Goal: Information Seeking & Learning: Learn about a topic

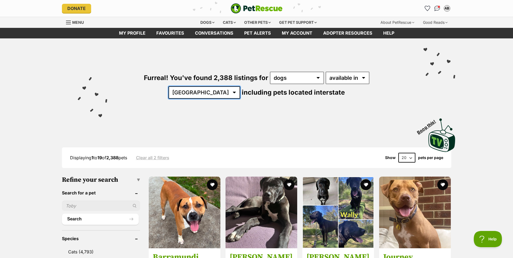
click at [240, 86] on select "Australia ACT NSW NT QLD SA TAS VIC WA" at bounding box center [205, 92] width 72 height 12
select select "QLD"
click at [240, 86] on select "Australia ACT NSW NT QLD SA TAS VIC WA" at bounding box center [205, 92] width 72 height 12
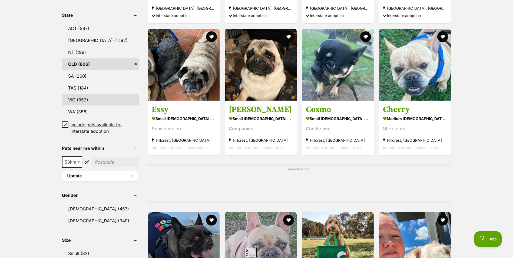
scroll to position [298, 0]
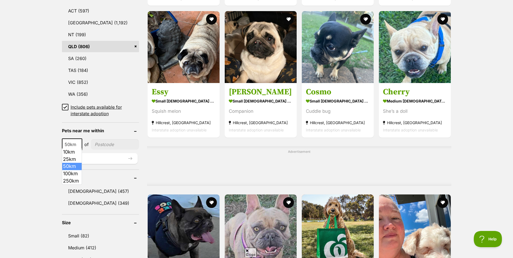
click at [75, 146] on span "50km" at bounding box center [72, 145] width 19 height 8
select select "250"
click at [104, 143] on input"] "postcode" at bounding box center [116, 144] width 45 height 10
type input"] "4215"
click at [85, 159] on button "Update" at bounding box center [100, 158] width 76 height 11
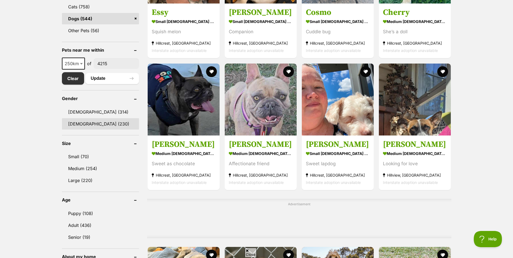
click at [84, 123] on link "Female (230)" at bounding box center [100, 123] width 77 height 11
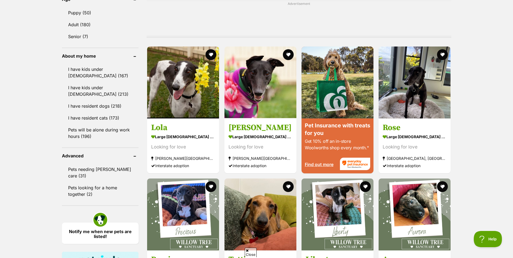
scroll to position [433, 0]
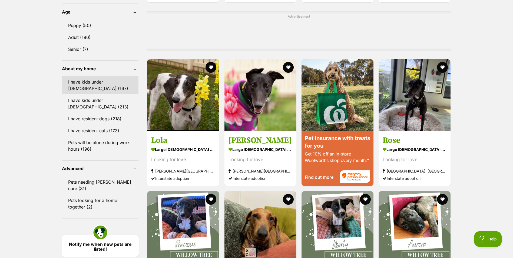
click at [99, 85] on link "I have kids under 5 years old (167)" at bounding box center [100, 85] width 77 height 18
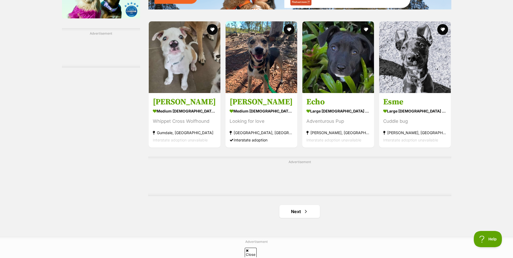
scroll to position [812, 0]
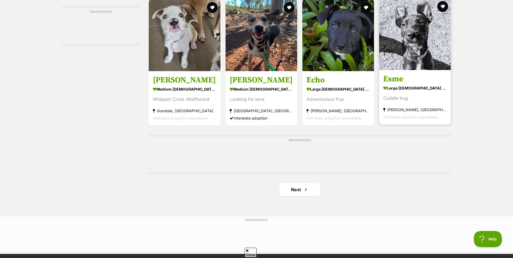
click at [413, 36] on img at bounding box center [415, 34] width 72 height 72
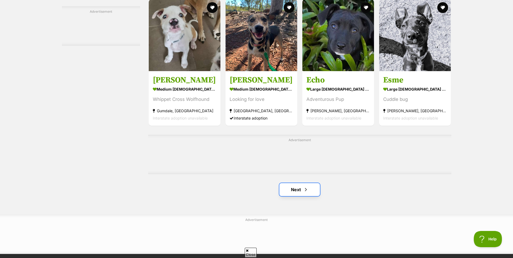
click at [311, 191] on link "Next" at bounding box center [299, 189] width 41 height 13
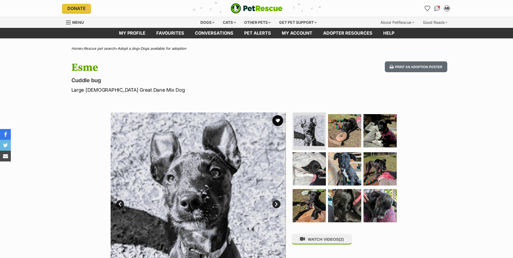
click at [278, 204] on link "Next" at bounding box center [276, 204] width 8 height 8
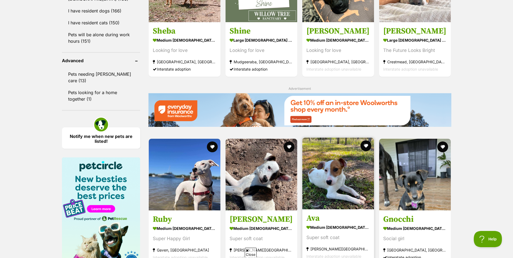
scroll to position [541, 0]
click at [354, 209] on img at bounding box center [338, 173] width 72 height 72
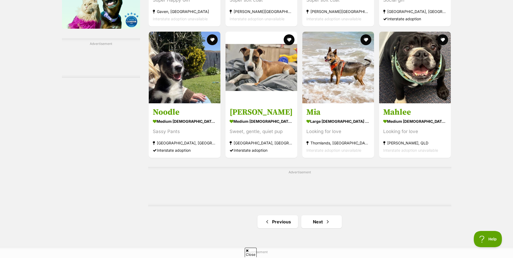
scroll to position [785, 0]
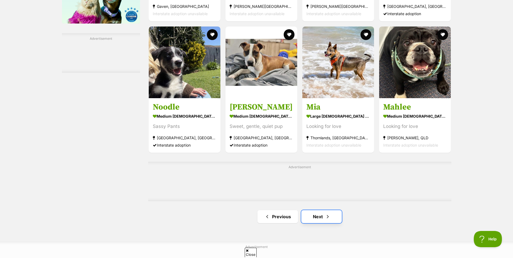
click at [328, 216] on span "Next page" at bounding box center [327, 216] width 5 height 6
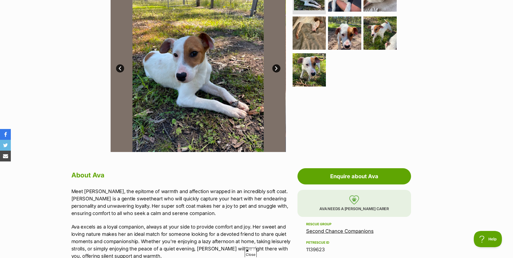
scroll to position [135, 0]
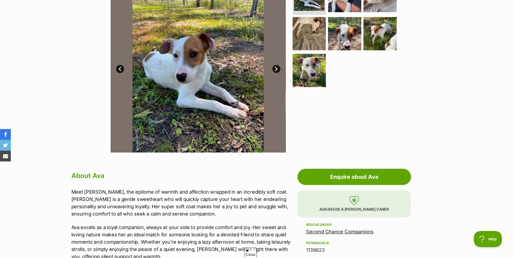
click at [278, 67] on link "Next" at bounding box center [276, 69] width 8 height 8
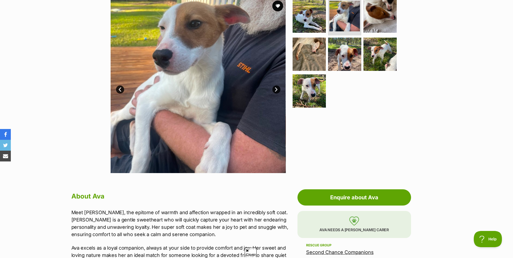
scroll to position [81, 0]
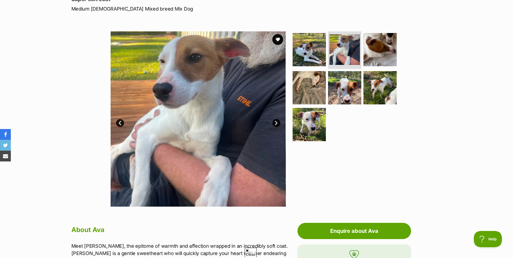
click at [277, 122] on link "Next" at bounding box center [276, 123] width 8 height 8
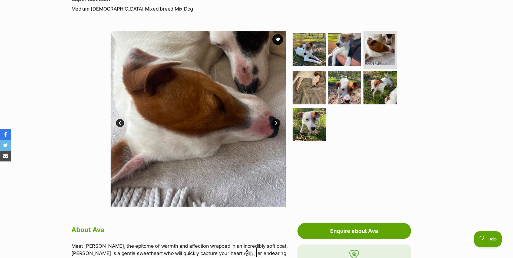
click at [277, 122] on link "Next" at bounding box center [276, 123] width 8 height 8
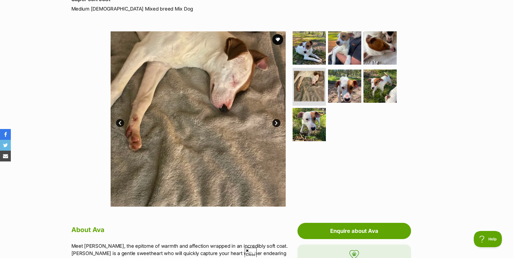
click at [277, 122] on link "Next" at bounding box center [276, 123] width 8 height 8
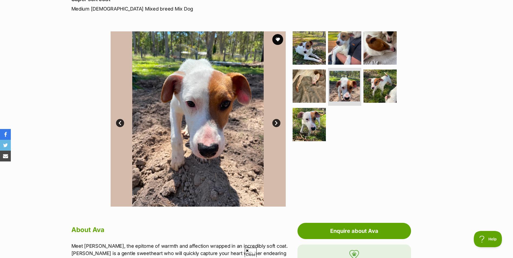
click at [277, 122] on link "Next" at bounding box center [276, 123] width 8 height 8
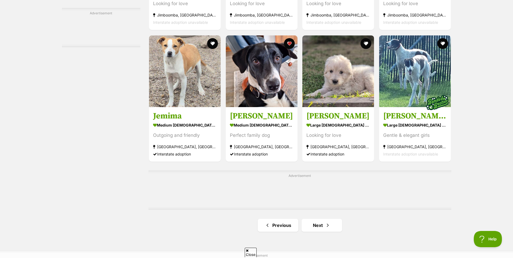
scroll to position [812, 0]
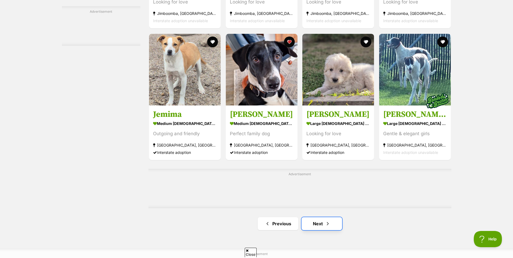
click at [322, 223] on link "Next" at bounding box center [322, 223] width 41 height 13
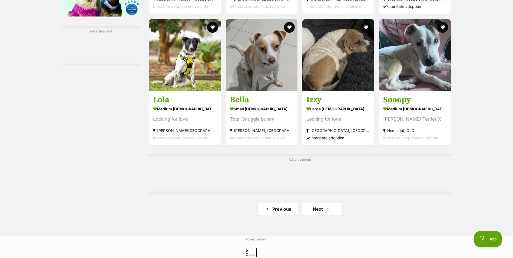
scroll to position [839, 0]
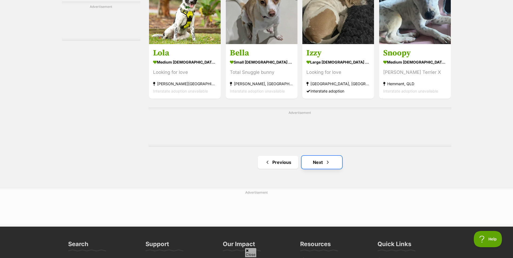
click at [328, 164] on span "Next page" at bounding box center [327, 162] width 5 height 6
click at [248, 251] on icon at bounding box center [247, 251] width 3 height 4
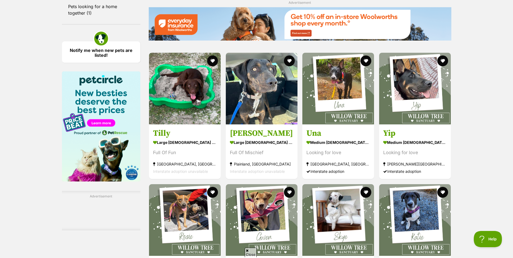
scroll to position [735, 0]
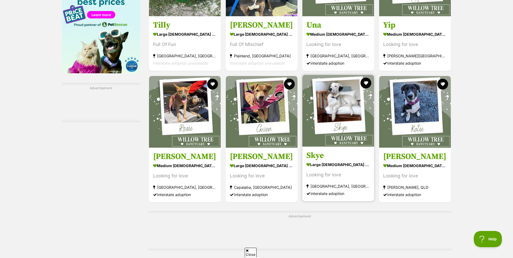
click at [347, 116] on img at bounding box center [338, 111] width 72 height 72
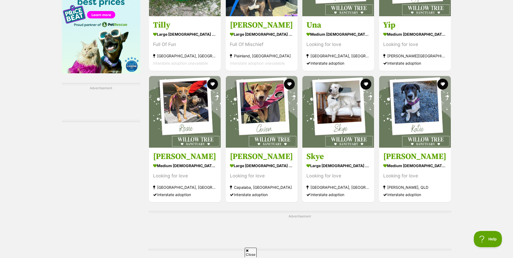
drag, startPoint x: 473, startPoint y: 156, endPoint x: 469, endPoint y: 159, distance: 4.8
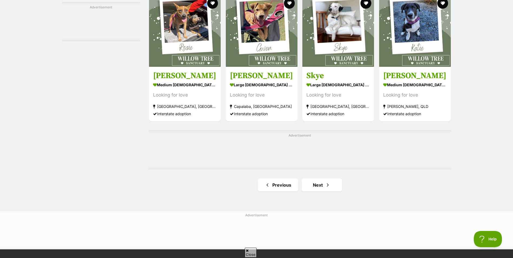
scroll to position [816, 0]
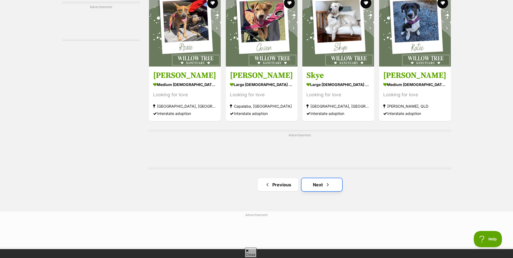
click at [328, 186] on span "Next page" at bounding box center [327, 185] width 5 height 6
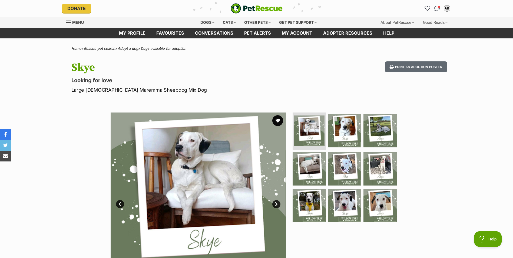
click at [53, 208] on div "Available 1 of 9 images 1 of 9 images 1 of 9 images 1 of 9 images 1 of 9 images…" at bounding box center [256, 195] width 513 height 183
click at [278, 203] on link "Next" at bounding box center [276, 204] width 8 height 8
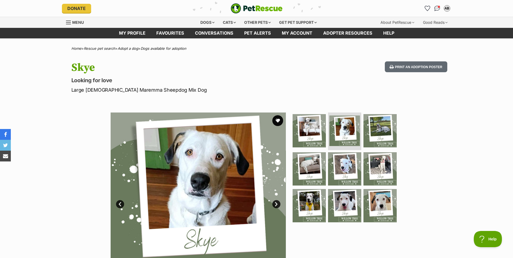
click at [277, 202] on link "Next" at bounding box center [276, 204] width 8 height 8
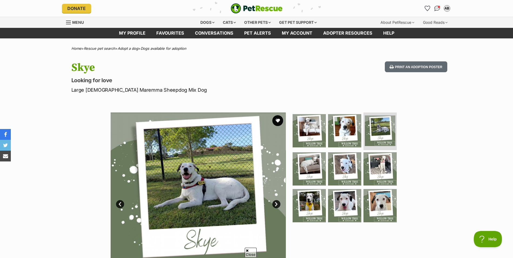
scroll to position [27, 0]
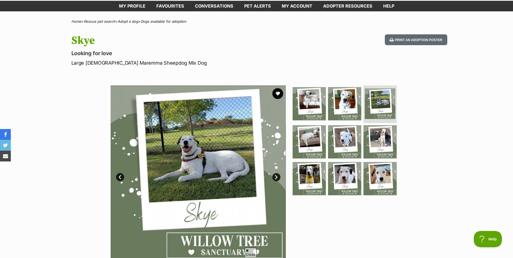
click at [276, 178] on link "Next" at bounding box center [276, 177] width 8 height 8
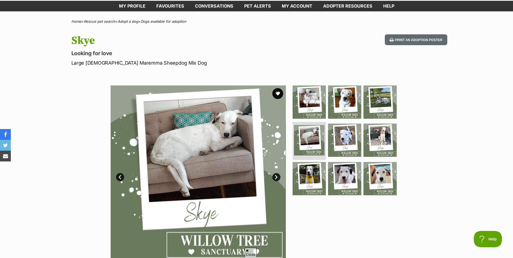
click at [275, 177] on link "Next" at bounding box center [276, 177] width 8 height 8
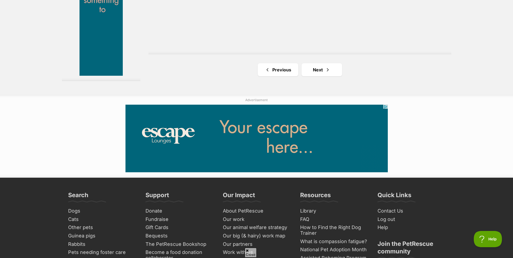
scroll to position [1055, 0]
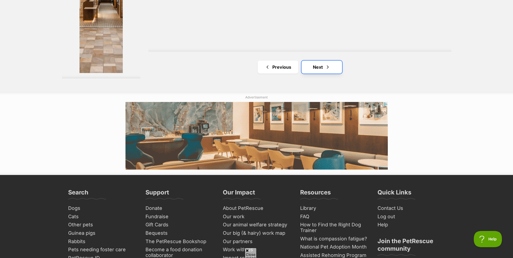
click at [329, 70] on span "Next page" at bounding box center [327, 67] width 5 height 6
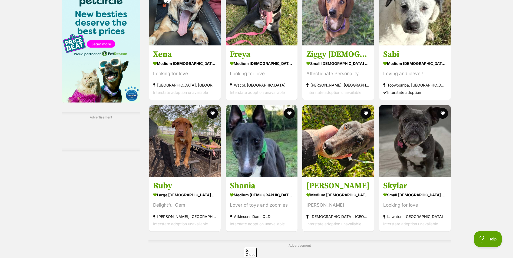
scroll to position [758, 0]
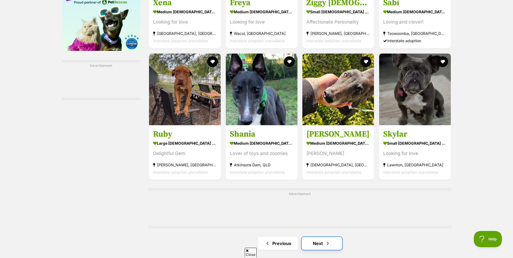
click at [324, 245] on link "Next" at bounding box center [322, 243] width 41 height 13
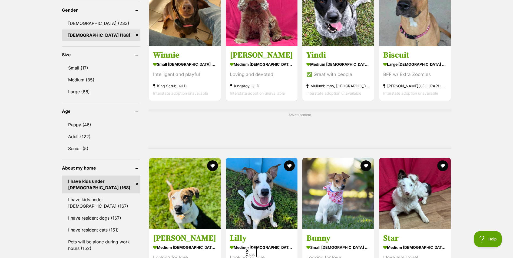
scroll to position [379, 0]
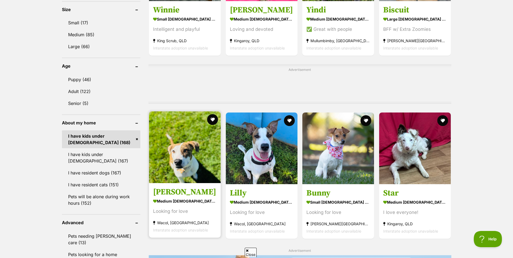
click at [189, 162] on img at bounding box center [185, 147] width 72 height 72
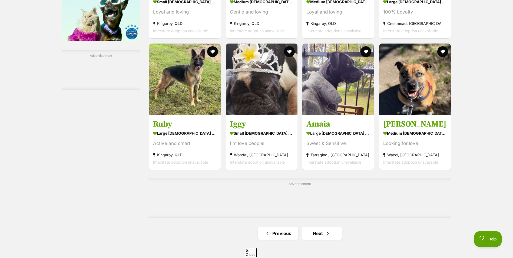
scroll to position [812, 0]
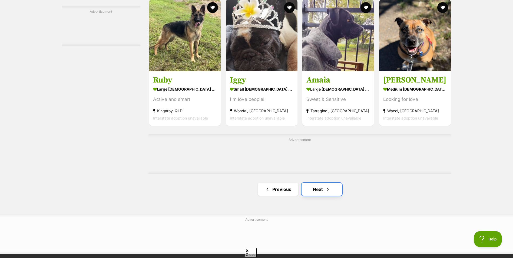
click at [314, 189] on link "Next" at bounding box center [322, 189] width 41 height 13
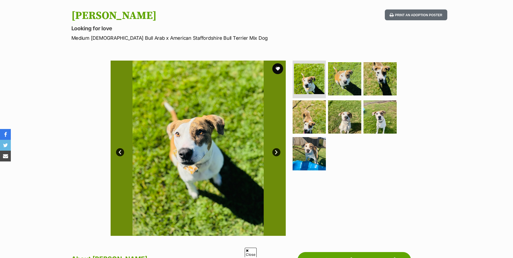
scroll to position [54, 0]
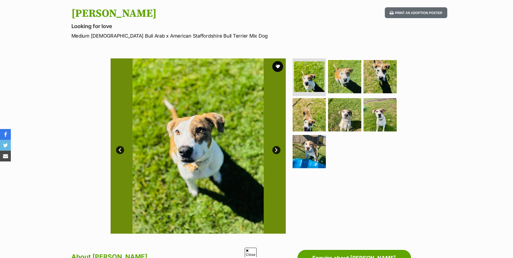
click at [276, 151] on link "Next" at bounding box center [276, 150] width 8 height 8
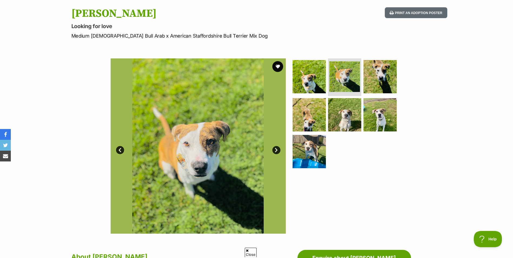
scroll to position [0, 0]
click at [276, 151] on link "Next" at bounding box center [276, 150] width 8 height 8
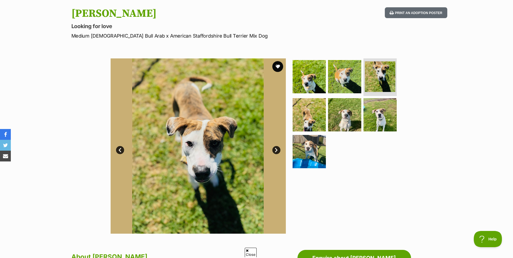
click at [276, 151] on link "Next" at bounding box center [276, 150] width 8 height 8
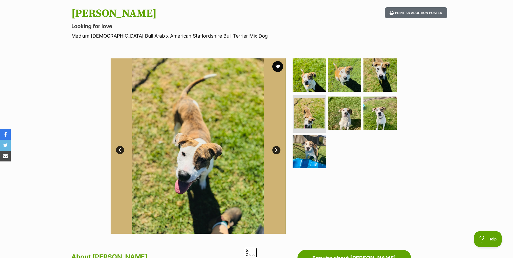
click at [276, 151] on link "Next" at bounding box center [276, 150] width 8 height 8
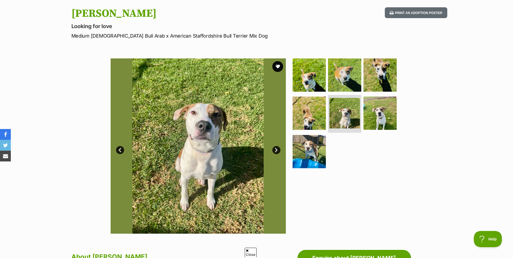
click at [276, 151] on link "Next" at bounding box center [276, 150] width 8 height 8
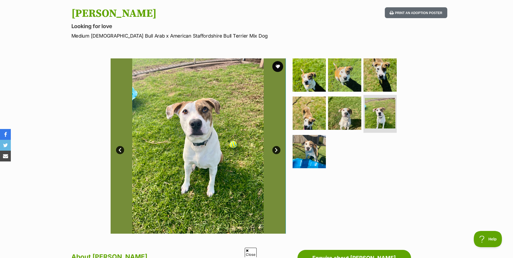
click at [276, 151] on link "Next" at bounding box center [276, 150] width 8 height 8
